Goal: Task Accomplishment & Management: Manage account settings

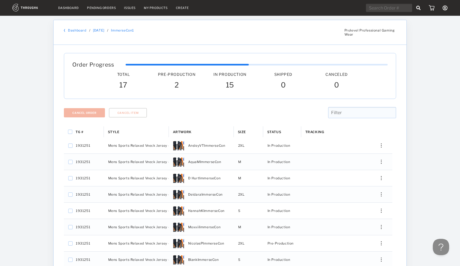
click at [80, 30] on link "Dashboard" at bounding box center [77, 30] width 18 height 4
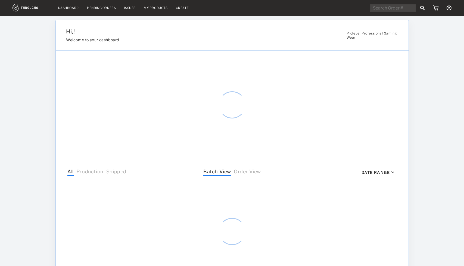
select select "7"
select select "2025"
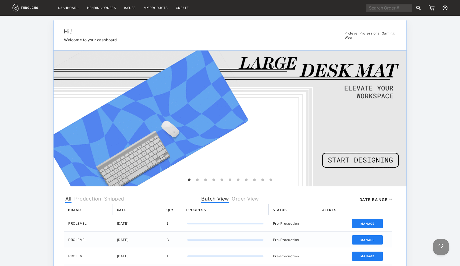
click at [244, 199] on span "Order View" at bounding box center [244, 199] width 27 height 7
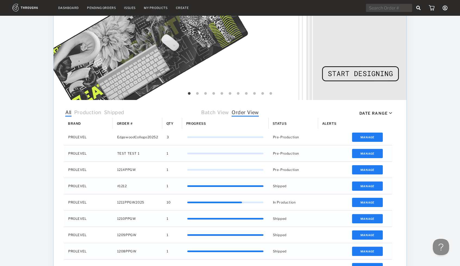
scroll to position [90, 0]
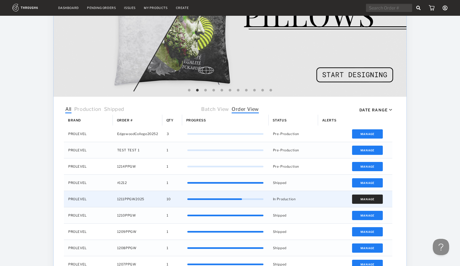
click at [360, 201] on button "Manage" at bounding box center [367, 199] width 31 height 9
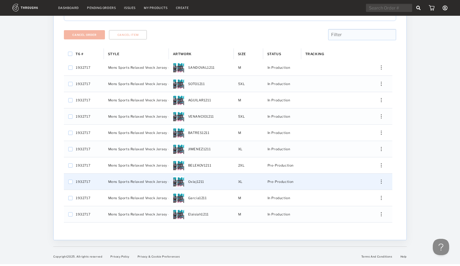
scroll to position [78, 0]
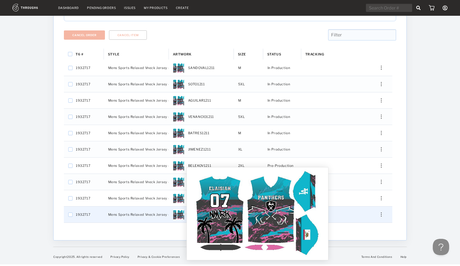
click at [179, 212] on img "Press SPACE to select this row." at bounding box center [178, 214] width 11 height 11
checkbox input "false"
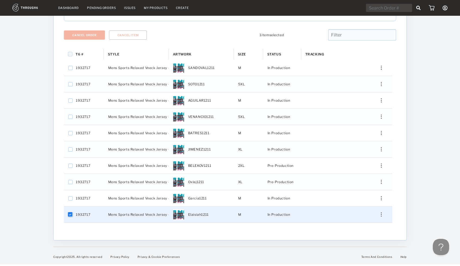
click at [72, 215] on input "Press Space to toggle row selection (checked)" at bounding box center [70, 214] width 4 height 4
checkbox input "false"
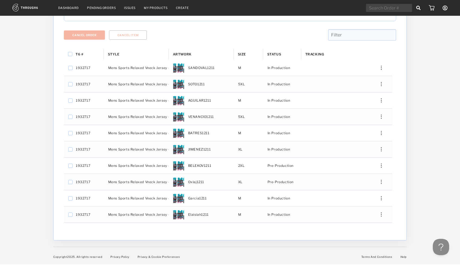
click at [154, 8] on link "My Products" at bounding box center [156, 8] width 24 height 4
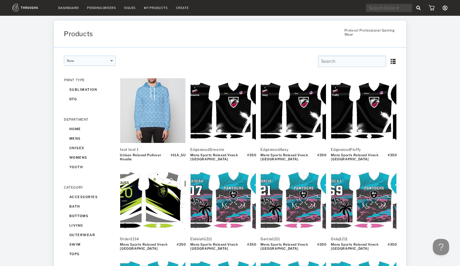
scroll to position [70, 0]
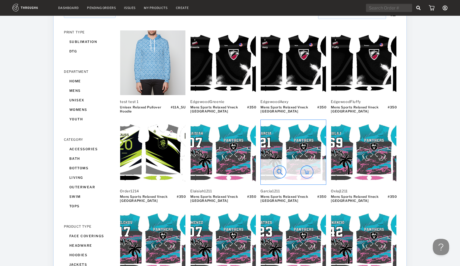
scroll to position [47, 0]
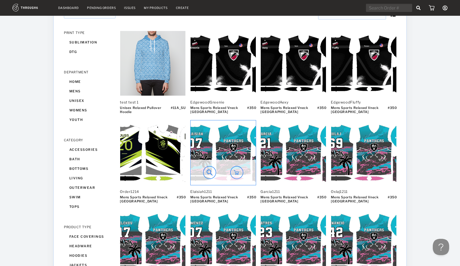
click at [240, 146] on img at bounding box center [222, 152] width 65 height 65
